Goal: Transaction & Acquisition: Download file/media

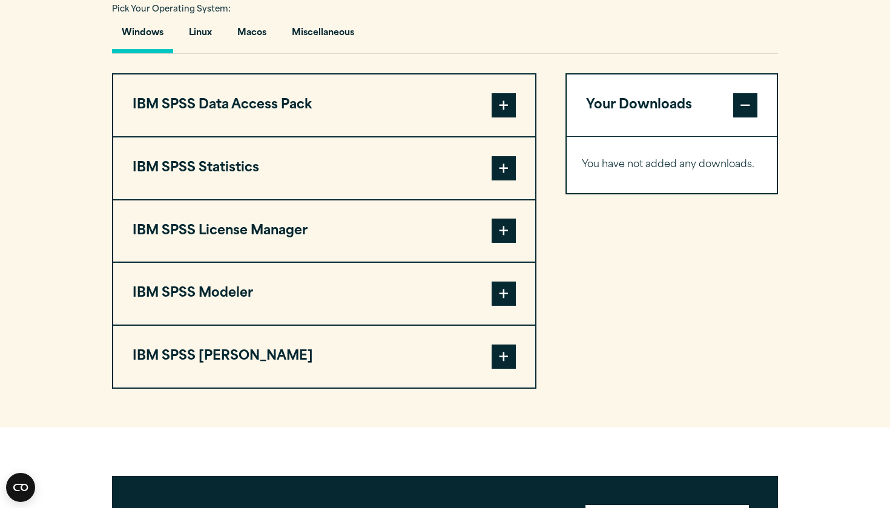
scroll to position [901, 0]
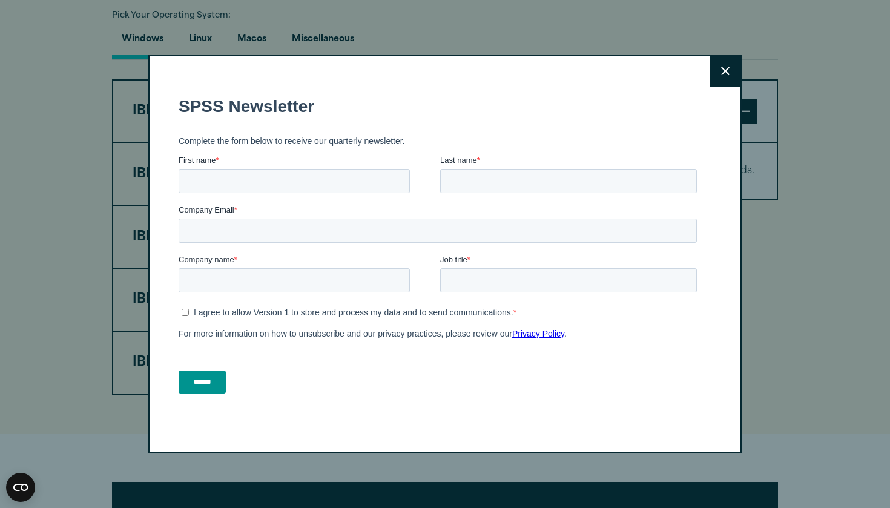
click at [245, 40] on div "Close" at bounding box center [445, 254] width 890 height 508
click at [708, 73] on div "Close" at bounding box center [444, 254] width 593 height 398
click at [711, 71] on button "Close" at bounding box center [725, 71] width 30 height 30
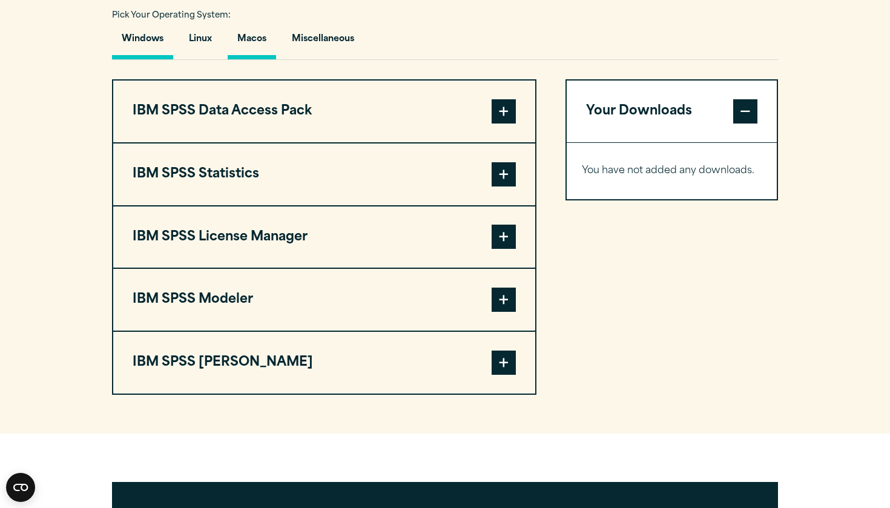
click at [249, 42] on button "Macos" at bounding box center [252, 42] width 48 height 35
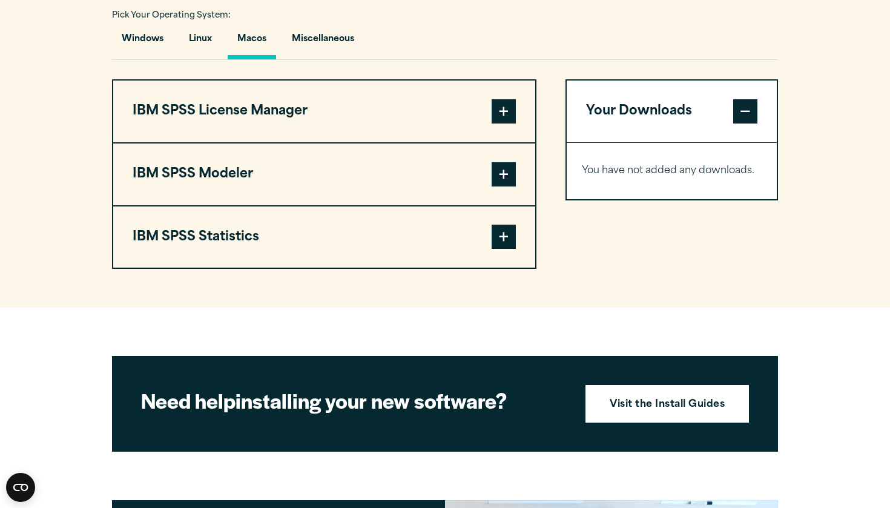
click at [499, 115] on span at bounding box center [504, 111] width 24 height 24
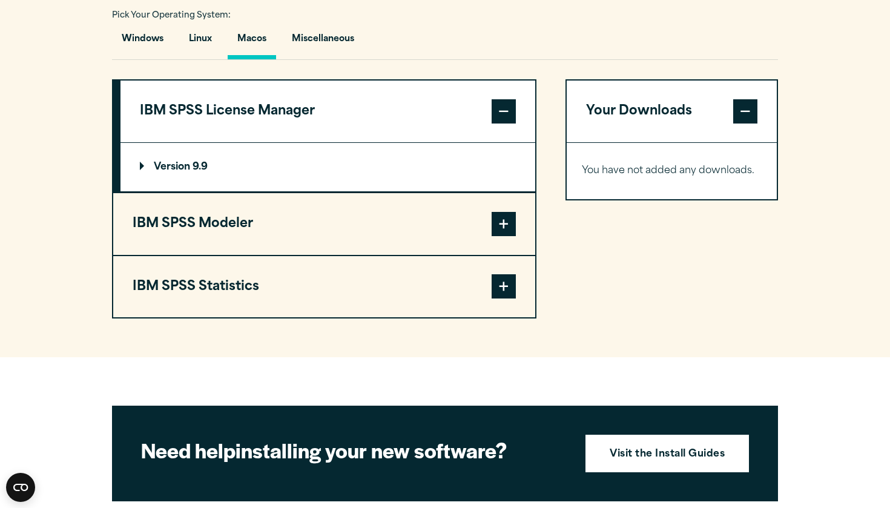
click at [510, 234] on span at bounding box center [504, 224] width 24 height 24
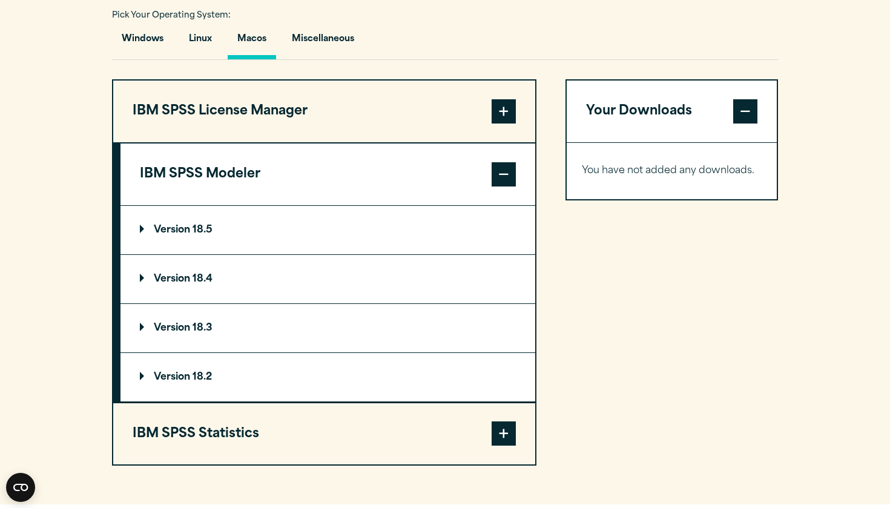
click at [208, 226] on p "Version 18.5" at bounding box center [176, 230] width 73 height 10
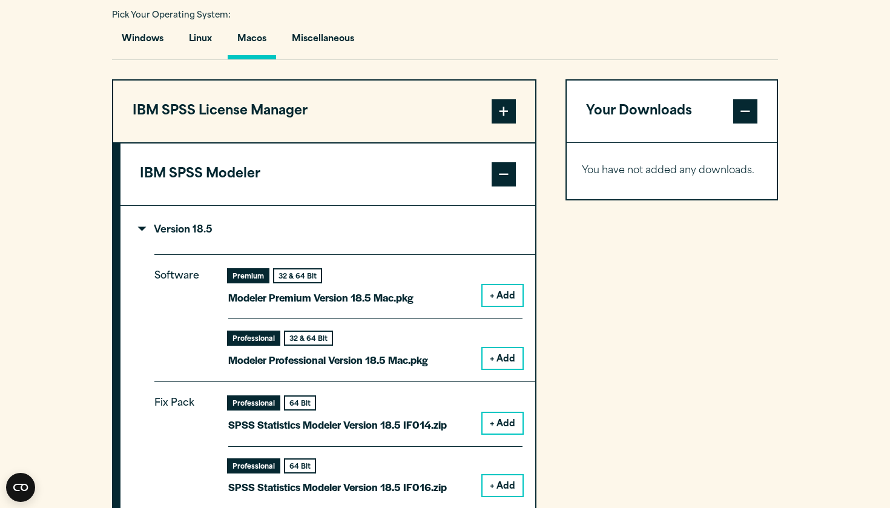
click at [245, 278] on div "Premium" at bounding box center [248, 275] width 40 height 13
click at [513, 286] on button "+ Add" at bounding box center [502, 295] width 40 height 21
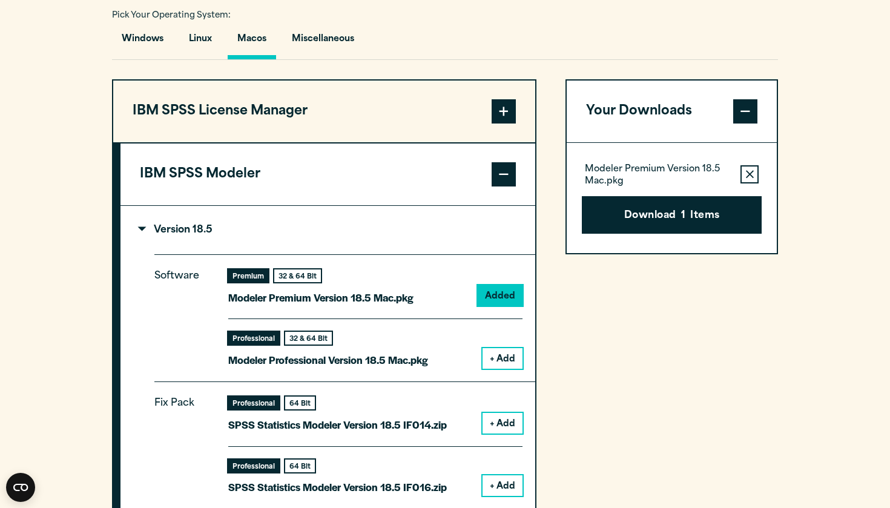
click at [314, 96] on button "IBM SPSS License Manager" at bounding box center [324, 112] width 422 height 62
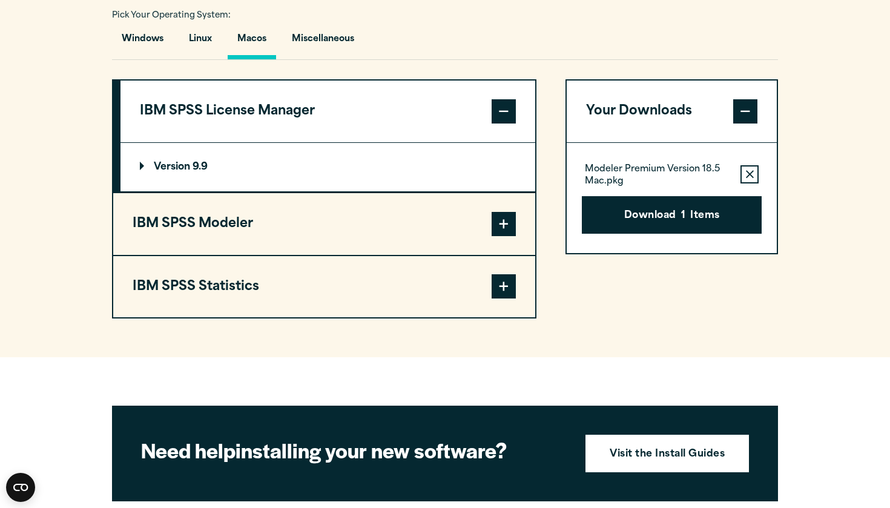
click at [299, 174] on summary "Version 9.9" at bounding box center [327, 167] width 415 height 48
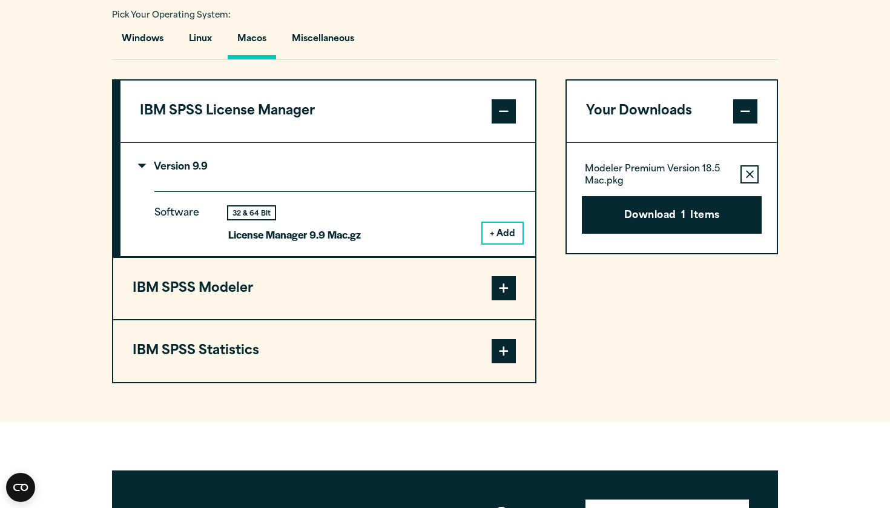
click at [494, 224] on button "+ Add" at bounding box center [502, 233] width 40 height 21
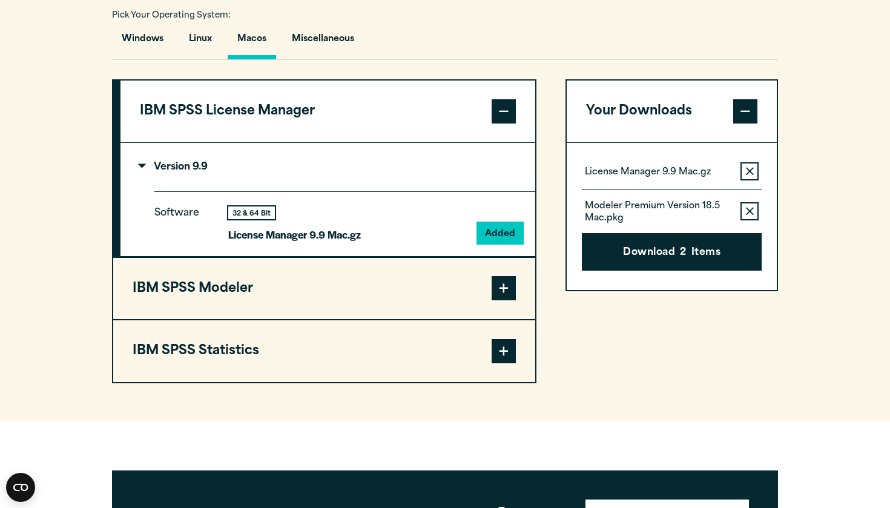
click at [423, 337] on button "IBM SPSS Statistics" at bounding box center [324, 351] width 422 height 62
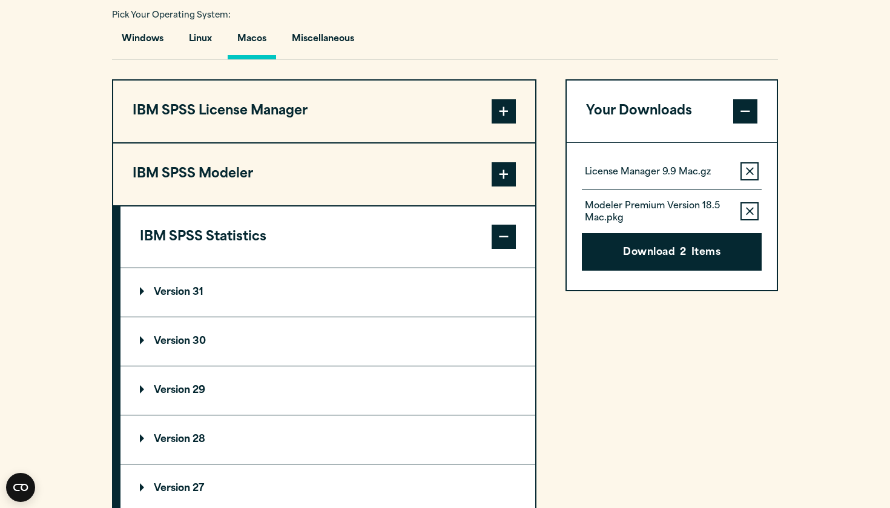
click at [305, 288] on summary "Version 31" at bounding box center [327, 292] width 415 height 48
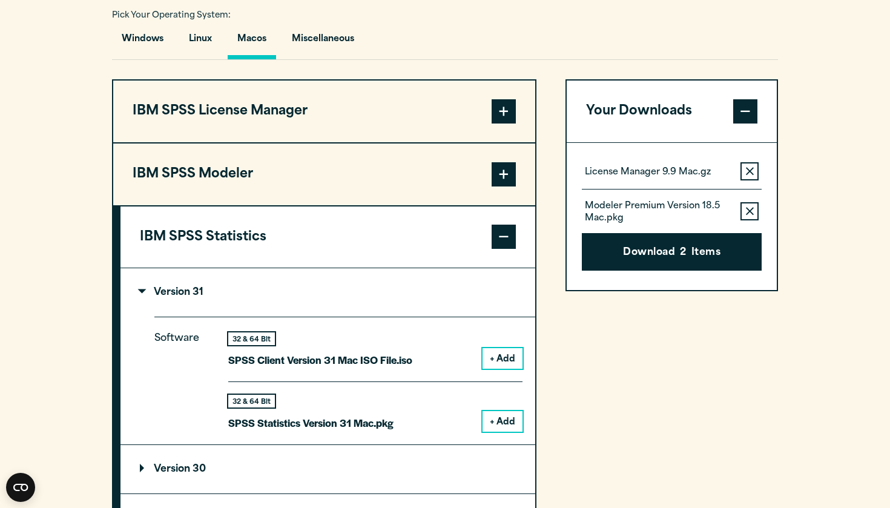
click at [512, 358] on button "+ Add" at bounding box center [502, 358] width 40 height 21
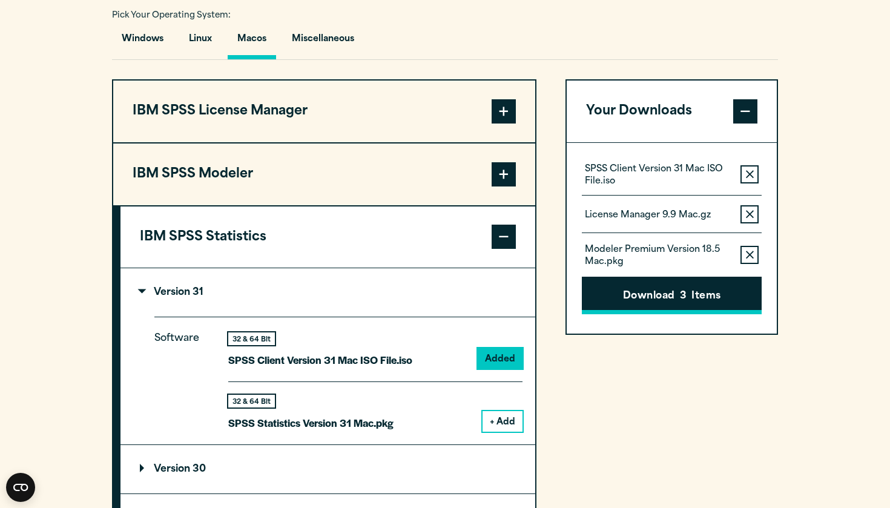
click at [694, 292] on button "Download 3 Items" at bounding box center [672, 296] width 180 height 38
click at [335, 507] on div "Please confirm you have a licence. Close Please confirm you have been provided …" at bounding box center [445, 254] width 890 height 508
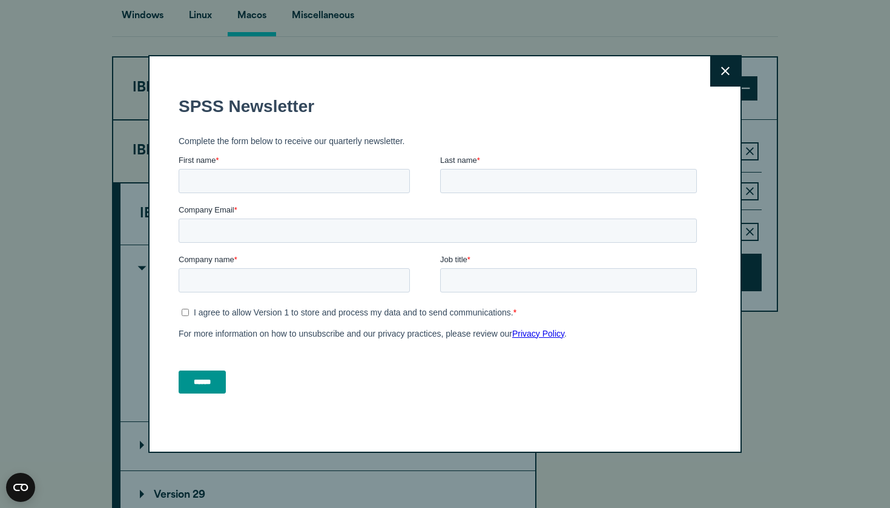
click at [725, 71] on icon at bounding box center [725, 71] width 8 height 8
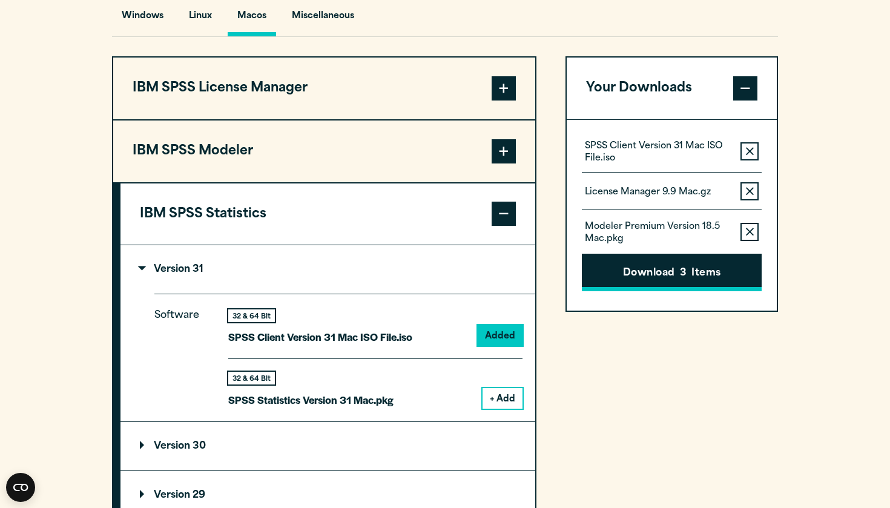
click at [702, 274] on button "Download 3 Items" at bounding box center [672, 273] width 180 height 38
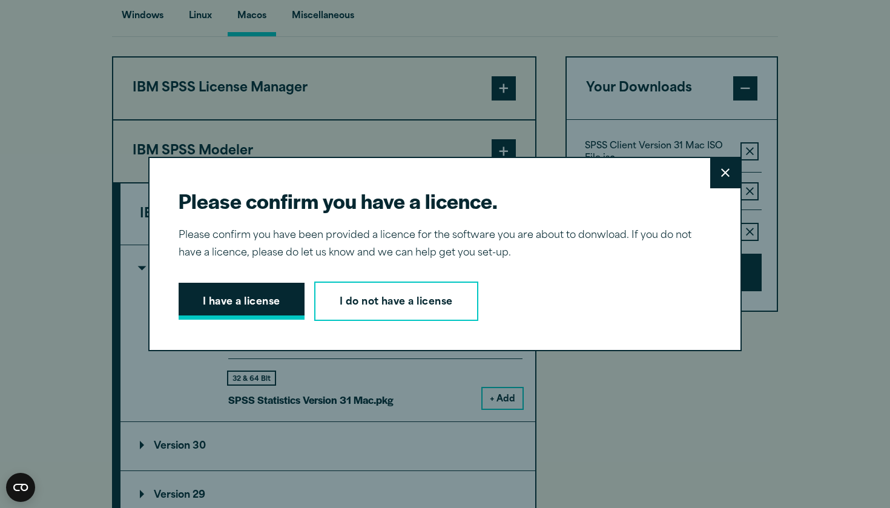
click at [226, 295] on button "I have a license" at bounding box center [242, 302] width 126 height 38
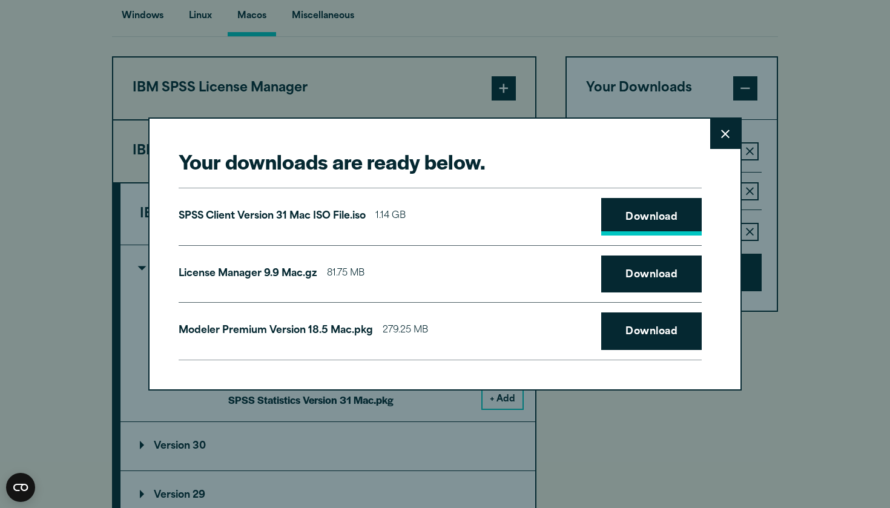
click at [626, 211] on link "Download" at bounding box center [651, 217] width 100 height 38
click at [628, 273] on link "Download" at bounding box center [651, 274] width 100 height 38
click at [634, 328] on link "Download" at bounding box center [651, 331] width 100 height 38
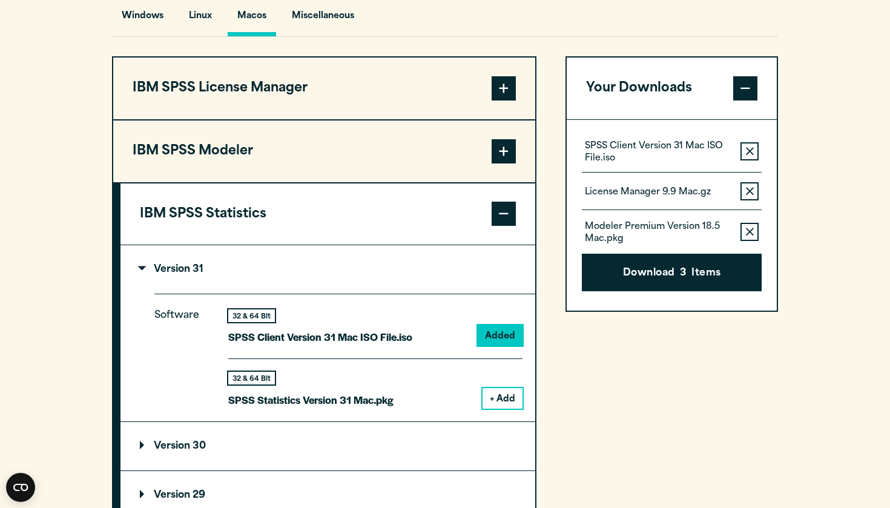
click at [327, 79] on div "Your downloads are ready below. Close SPSS Client Version 31 Mac ISO File.iso 1…" at bounding box center [445, 254] width 890 height 508
click at [337, 212] on button "IBM SPSS Statistics" at bounding box center [327, 214] width 415 height 62
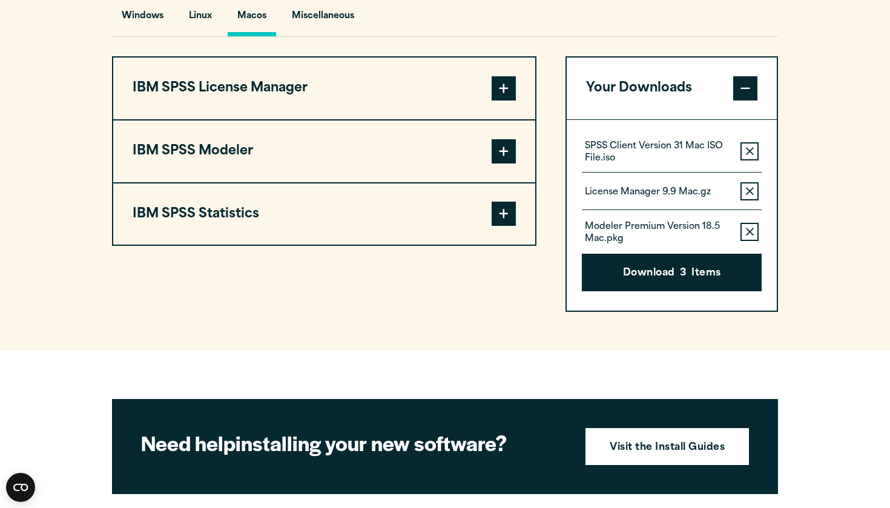
click at [337, 212] on button "IBM SPSS Statistics" at bounding box center [324, 214] width 422 height 62
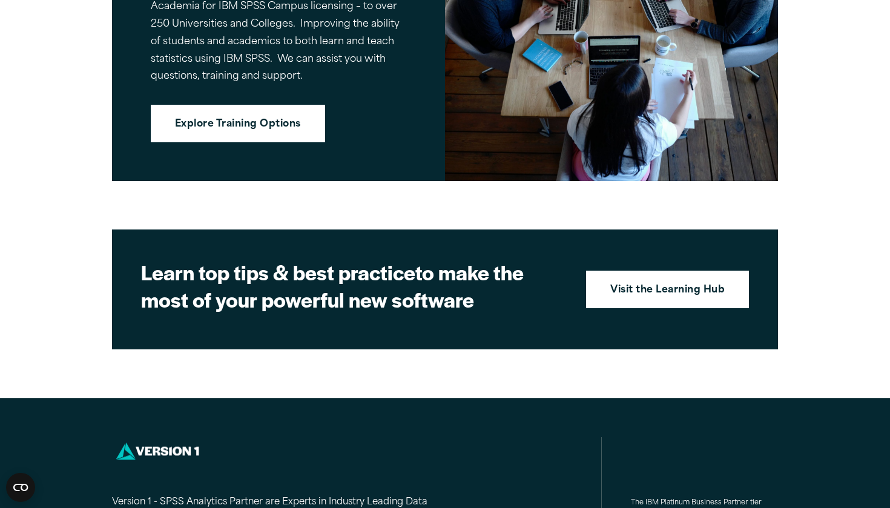
scroll to position [1947, 0]
